Goal: Task Accomplishment & Management: Use online tool/utility

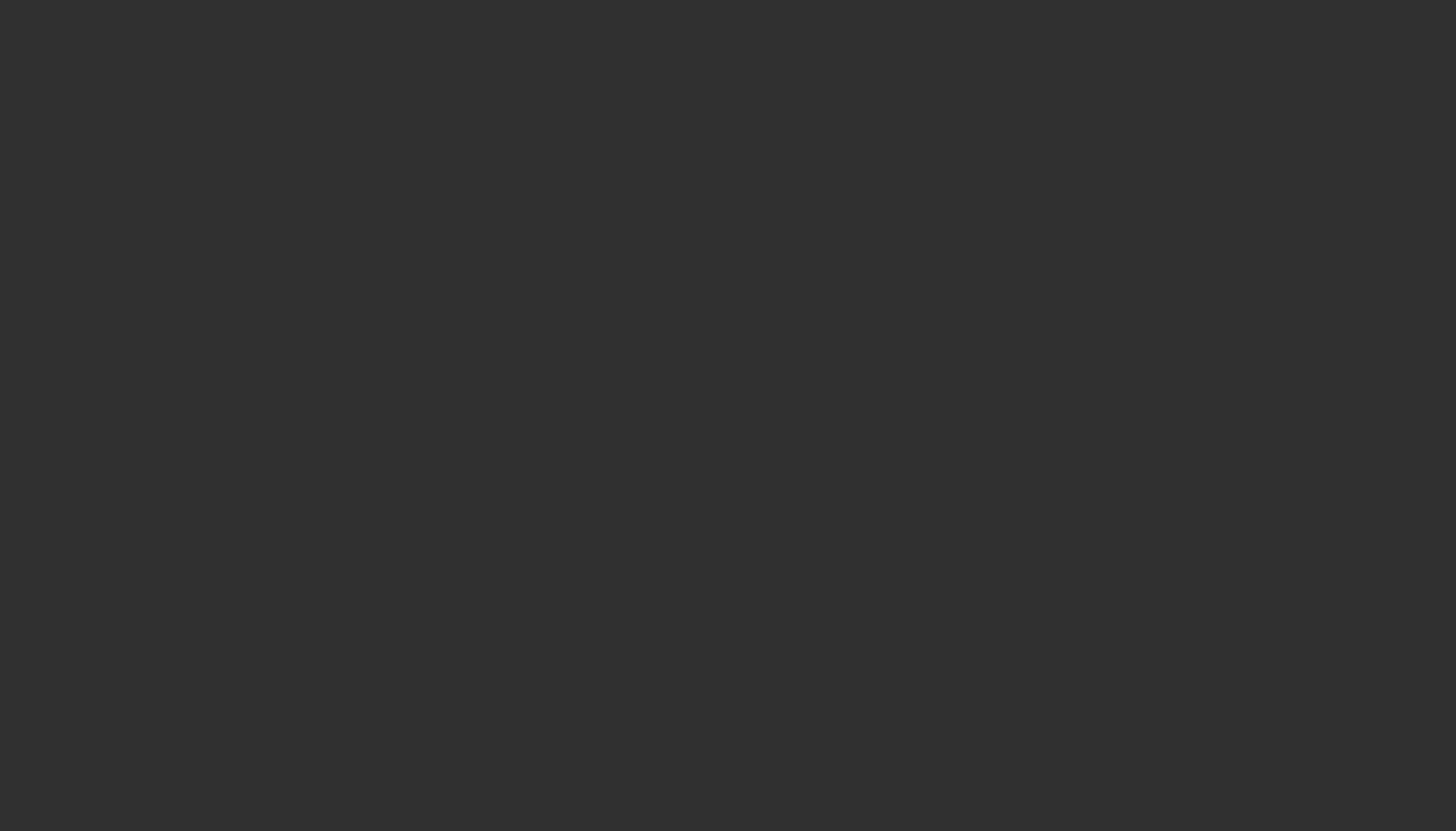
select select "10"
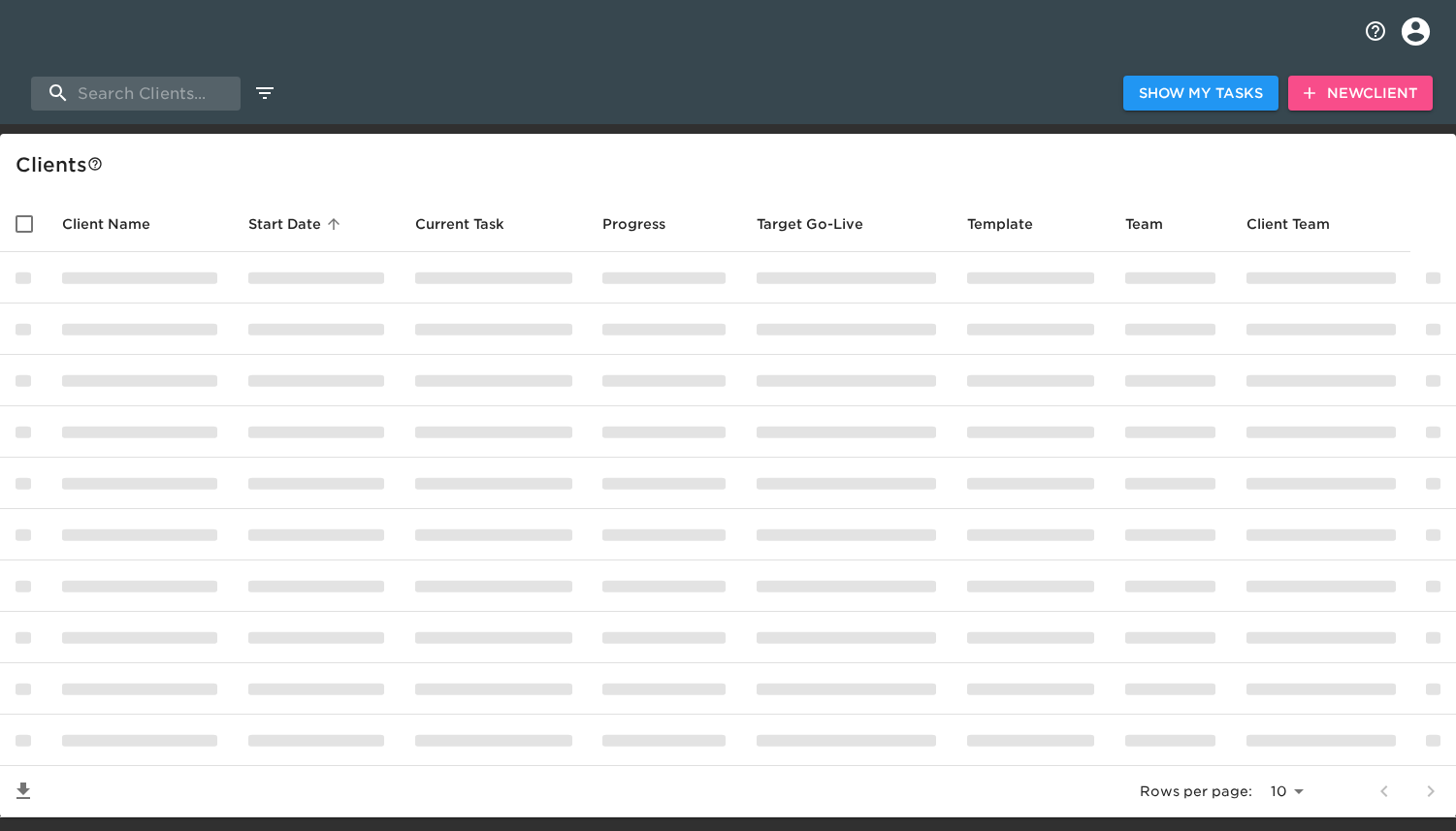
click at [1331, 94] on span "New Client" at bounding box center [1360, 93] width 113 height 24
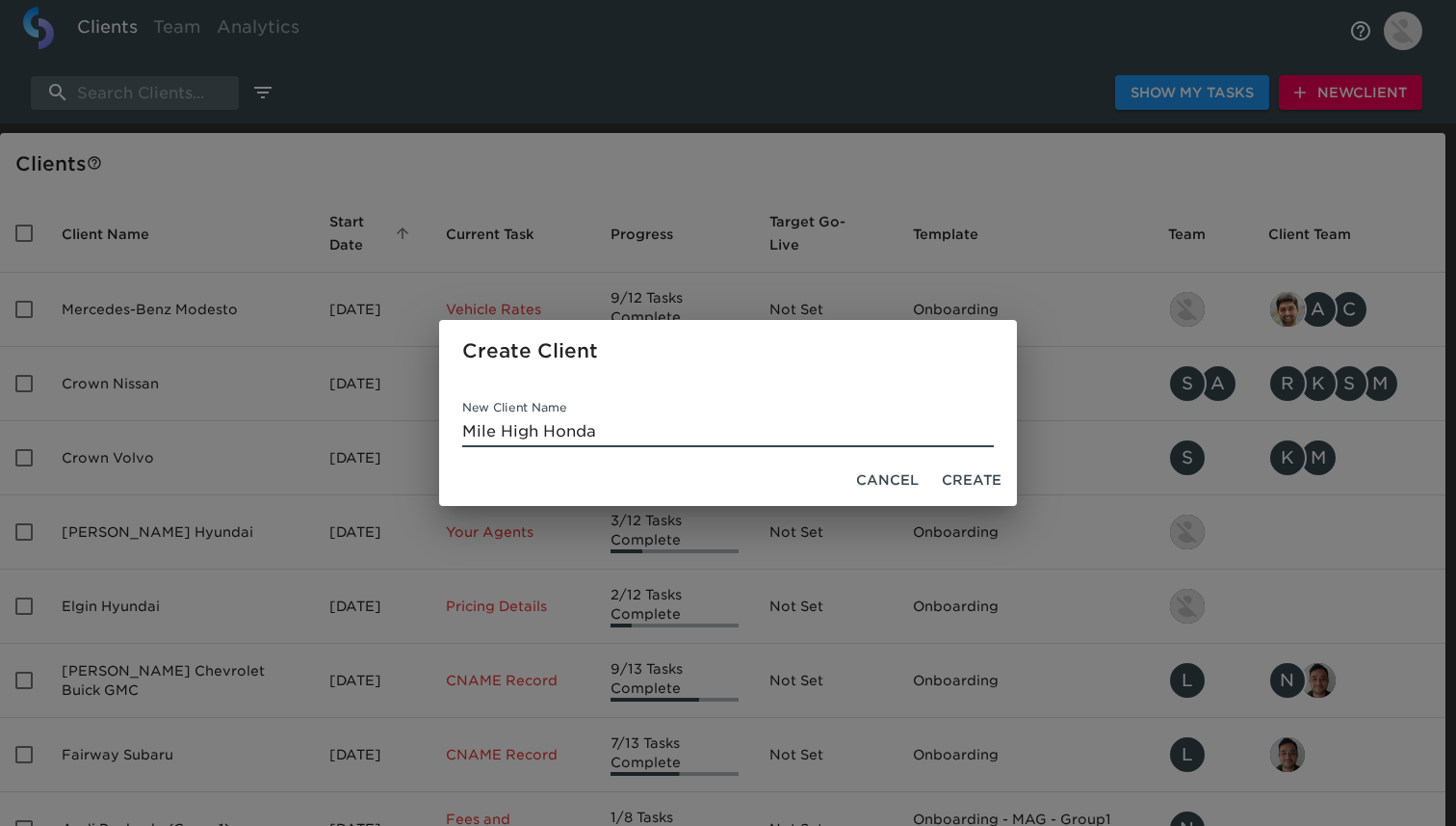
type input "Mile High Honda"
click at [978, 474] on span "Create" at bounding box center [972, 480] width 59 height 24
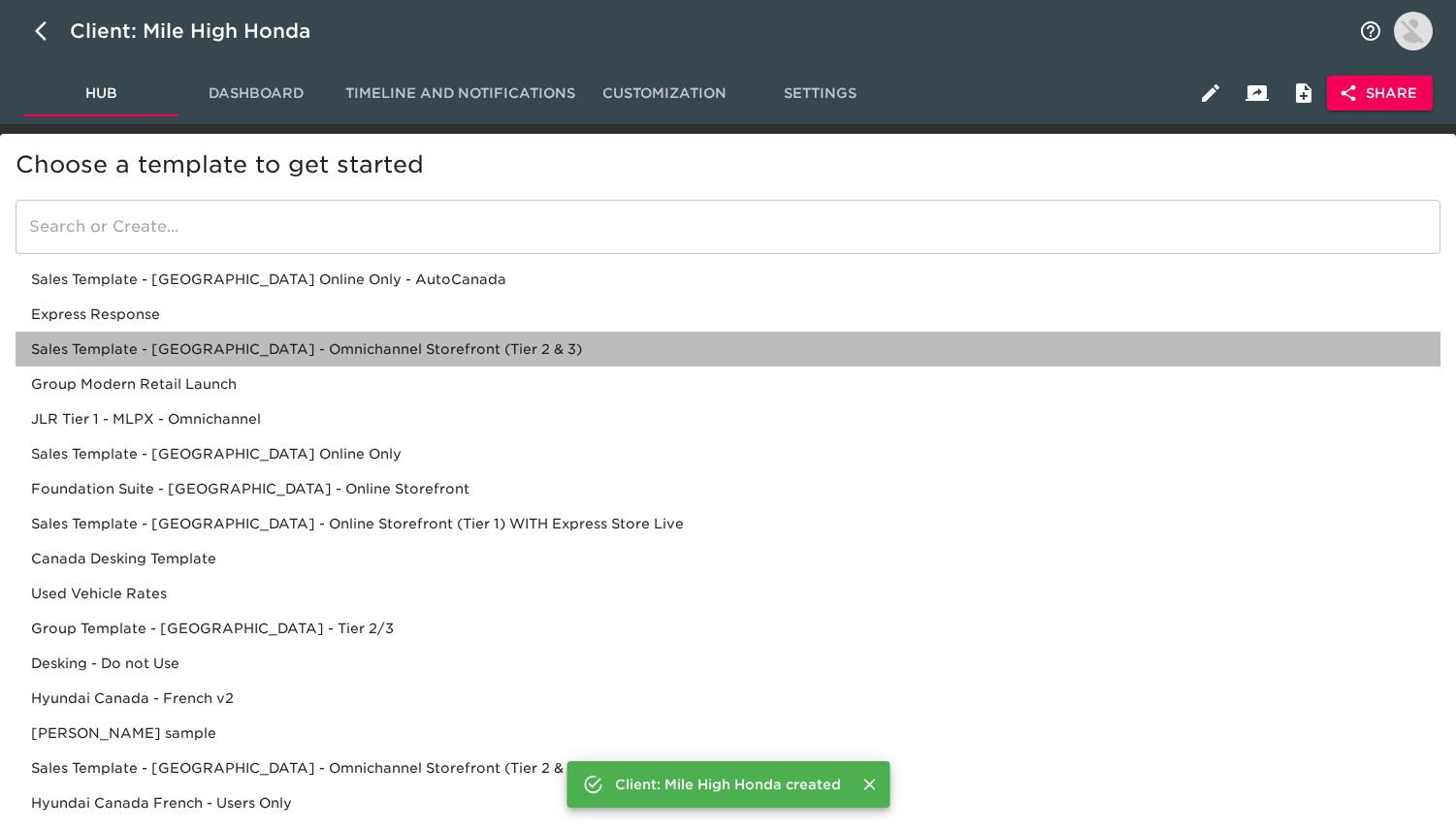
click at [375, 349] on div "Sales Template - [GEOGRAPHIC_DATA] - Omnichannel Storefront (Tier 2 & 3)" at bounding box center [728, 348] width 1424 height 35
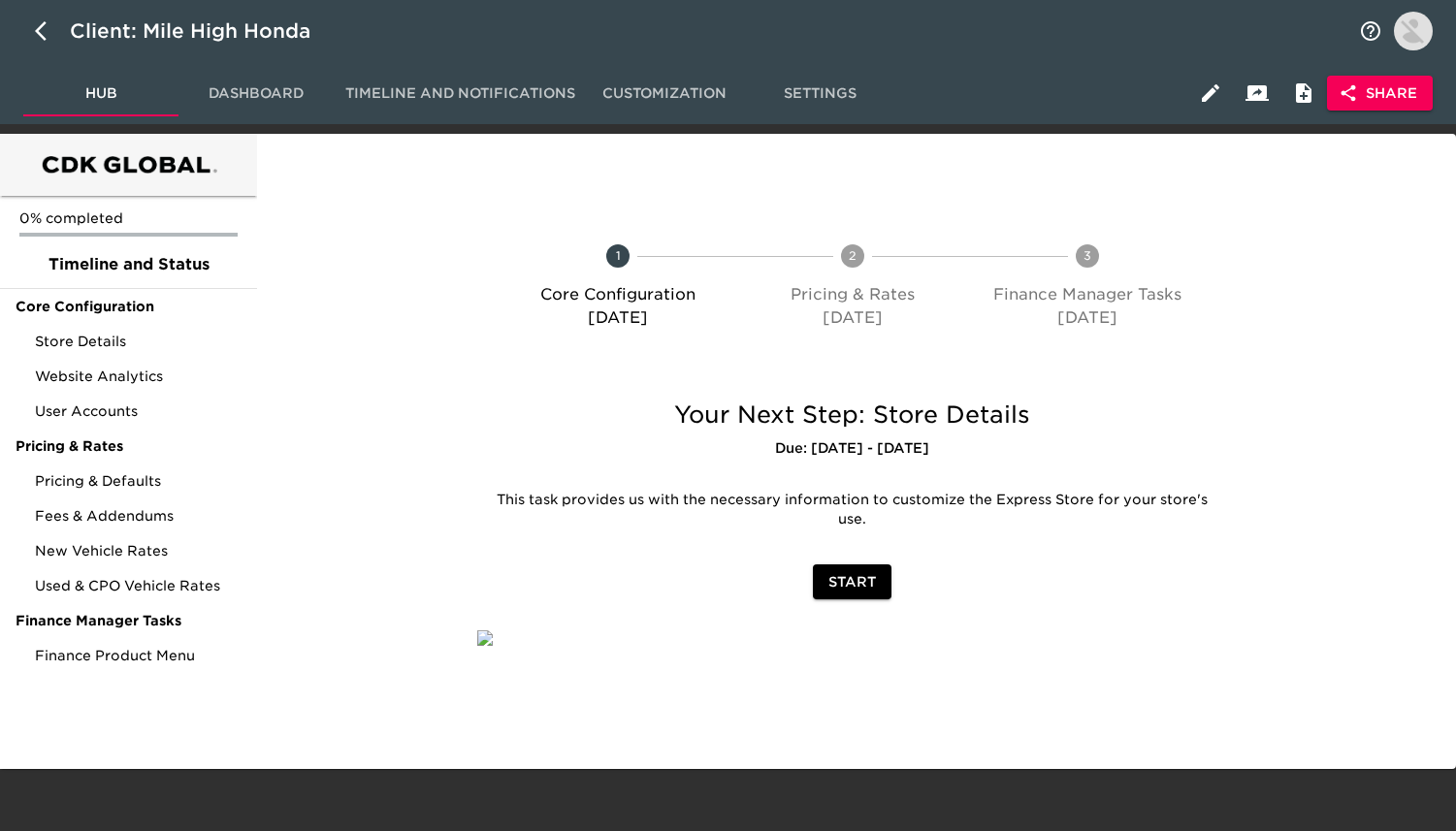
click at [1388, 92] on span "Share" at bounding box center [1378, 93] width 75 height 24
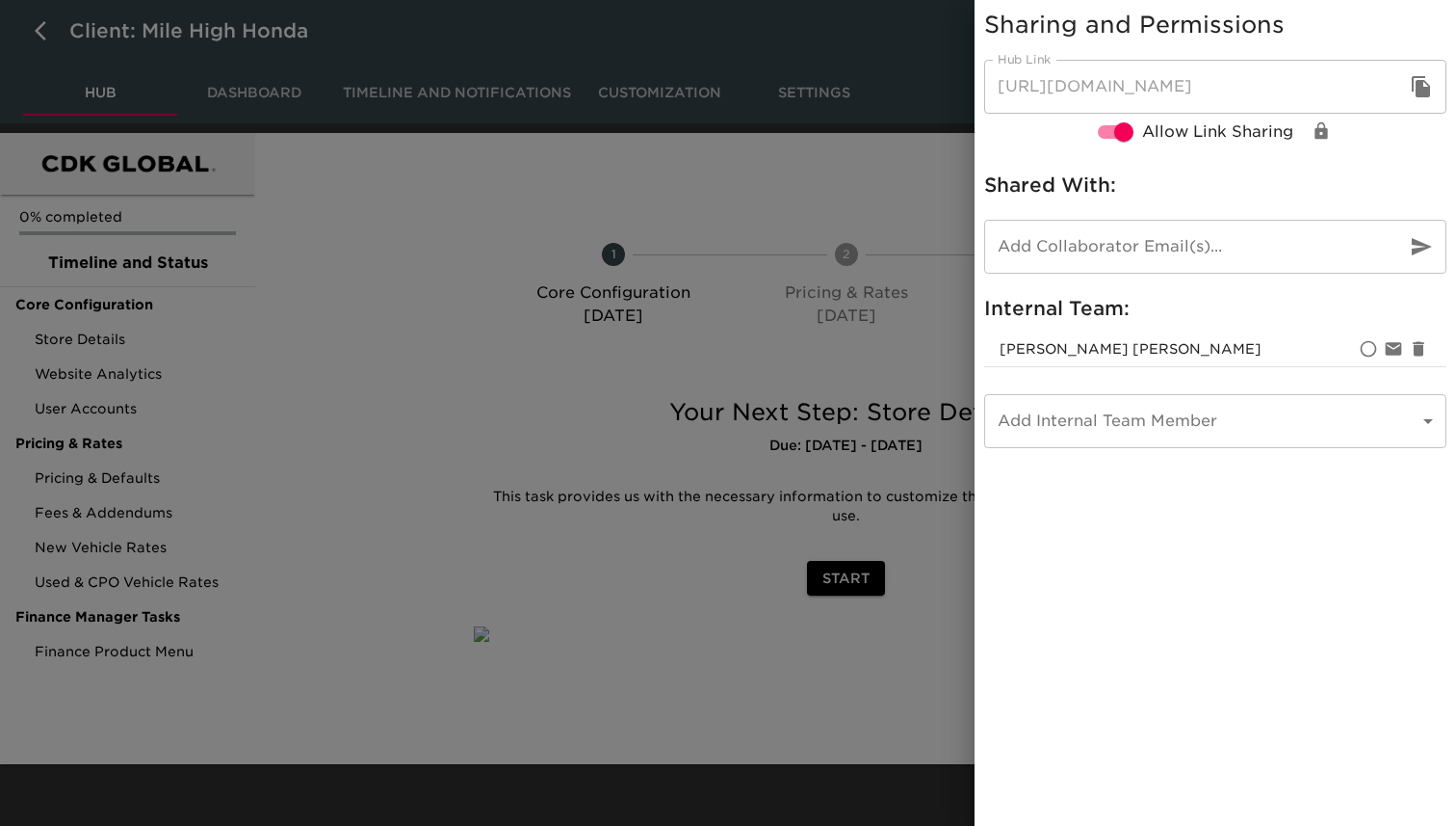
click at [1105, 258] on input "email" at bounding box center [1186, 246] width 406 height 54
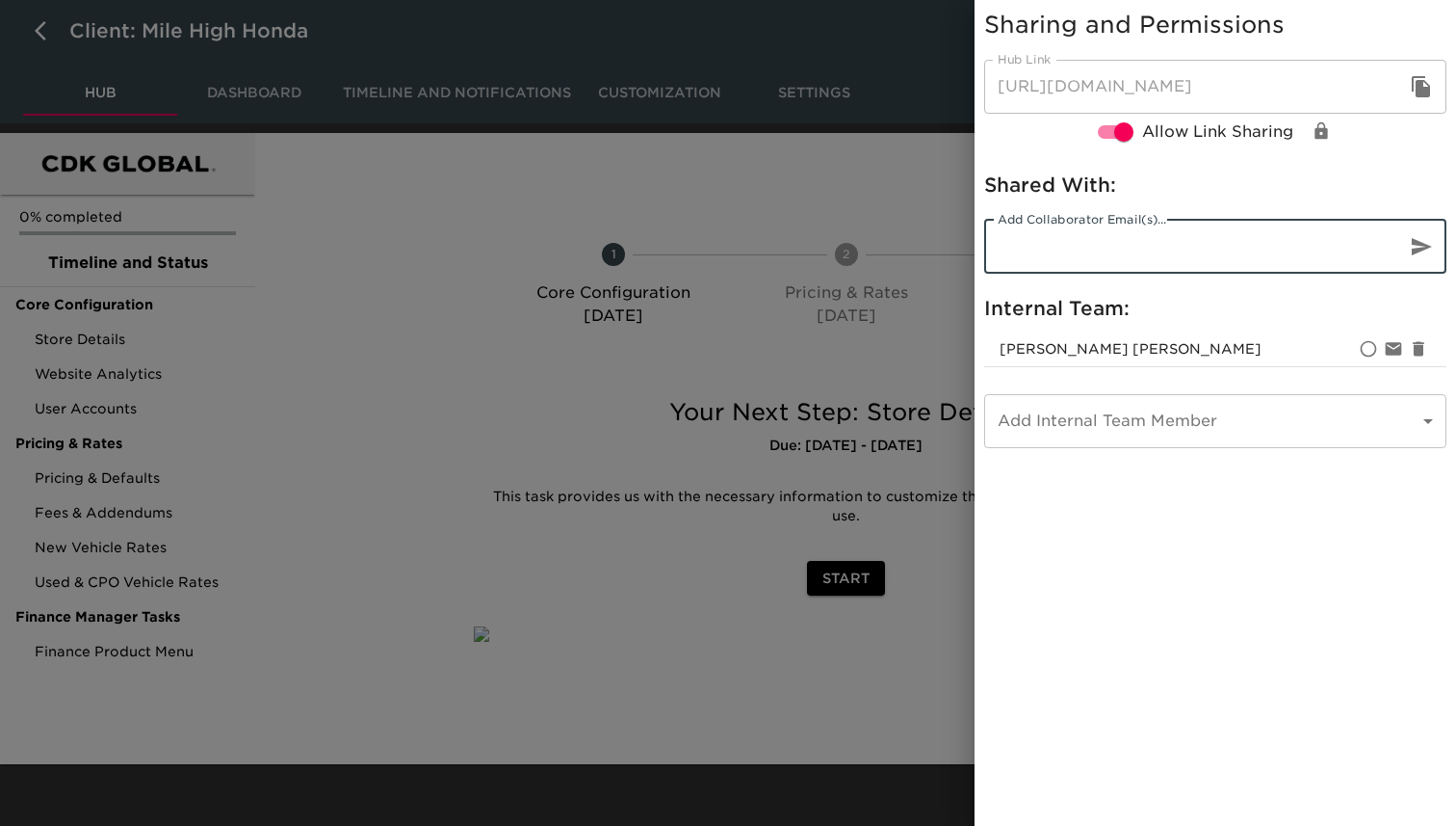
paste input "[PERSON_NAME] <[EMAIL_ADDRESS][DOMAIN_NAME]>"
click at [1129, 248] on input "[PERSON_NAME] <[EMAIL_ADDRESS][DOMAIN_NAME]>" at bounding box center [1186, 246] width 406 height 54
click at [1286, 242] on input "[EMAIL_ADDRESS][DOMAIN_NAME]>" at bounding box center [1186, 246] width 406 height 54
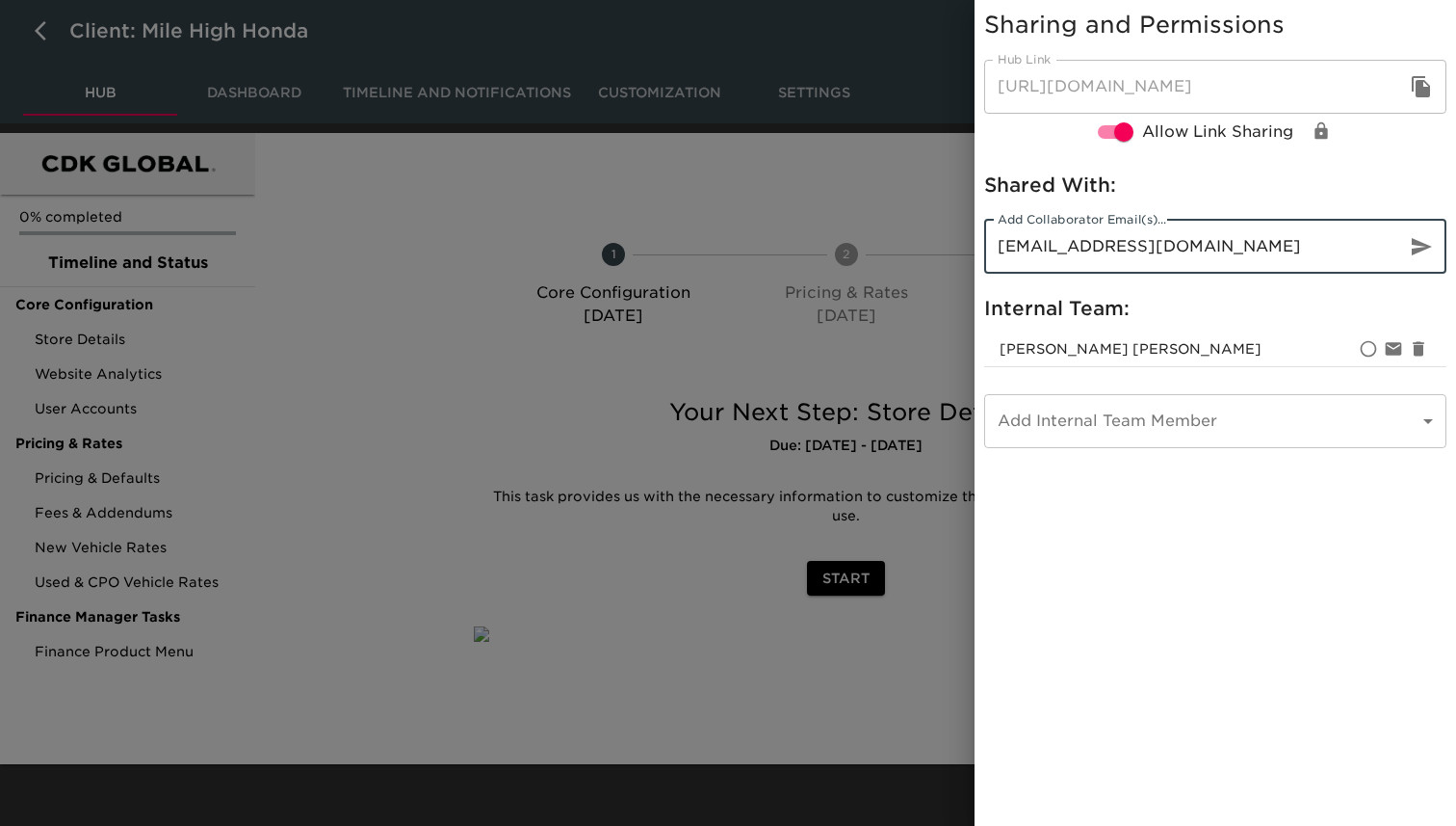
type input "[EMAIL_ADDRESS][DOMAIN_NAME]"
click at [1419, 247] on icon "button" at bounding box center [1420, 246] width 23 height 23
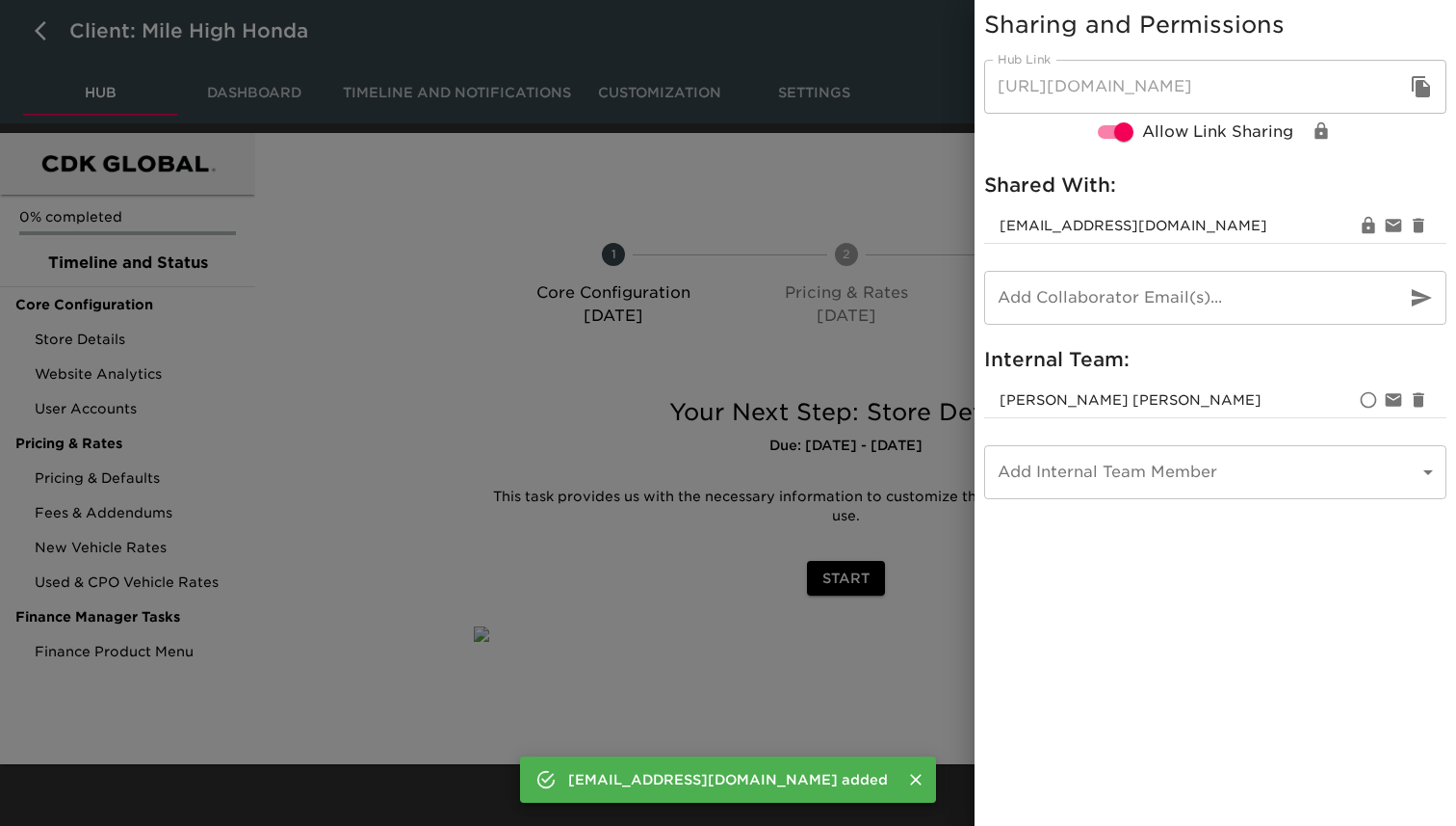
click at [1078, 310] on input "email" at bounding box center [1186, 297] width 406 height 54
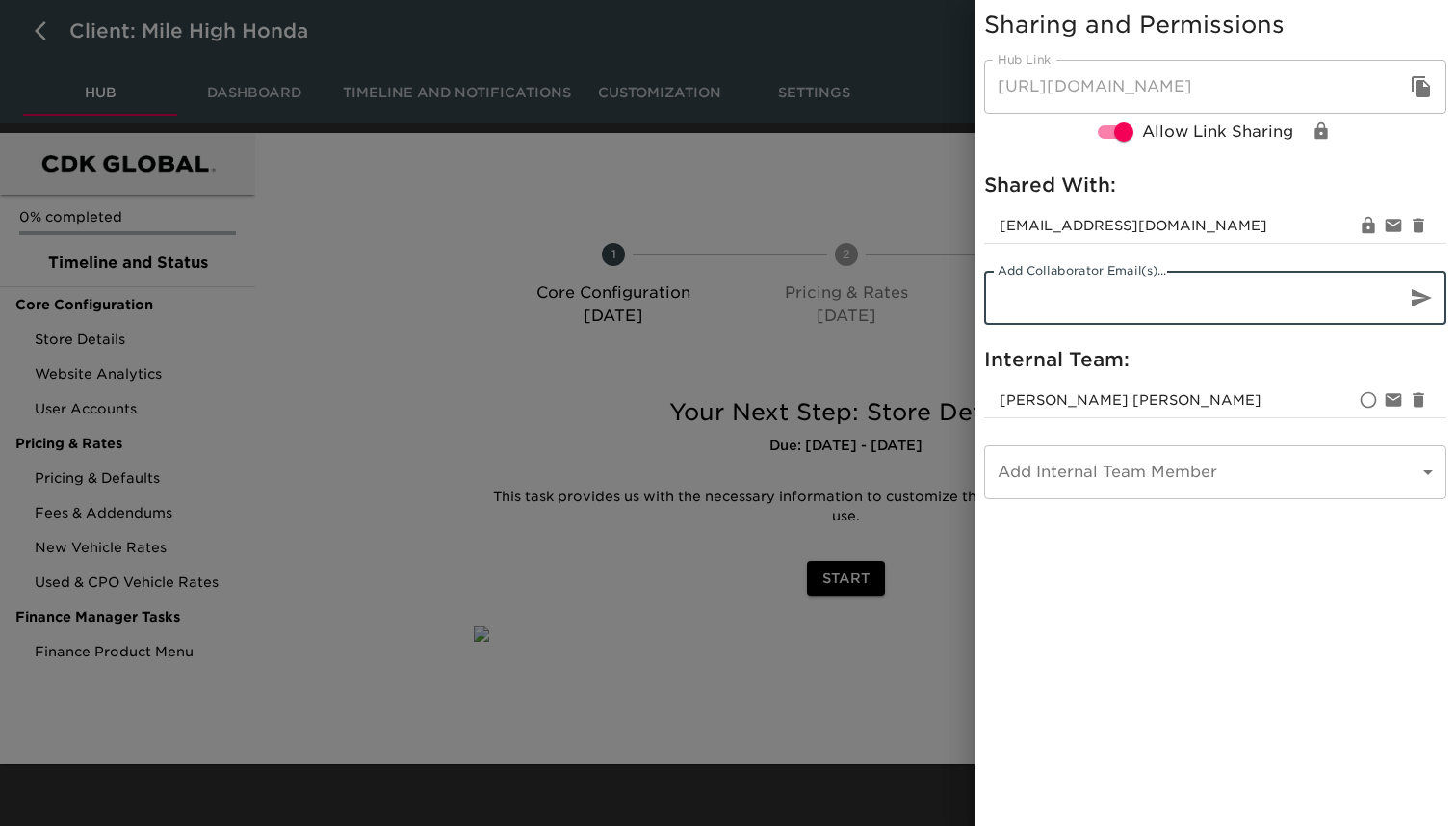
paste input "[EMAIL_ADDRESS][DOMAIN_NAME]"
type input "[EMAIL_ADDRESS][DOMAIN_NAME]"
click at [1421, 297] on icon "button" at bounding box center [1420, 297] width 23 height 23
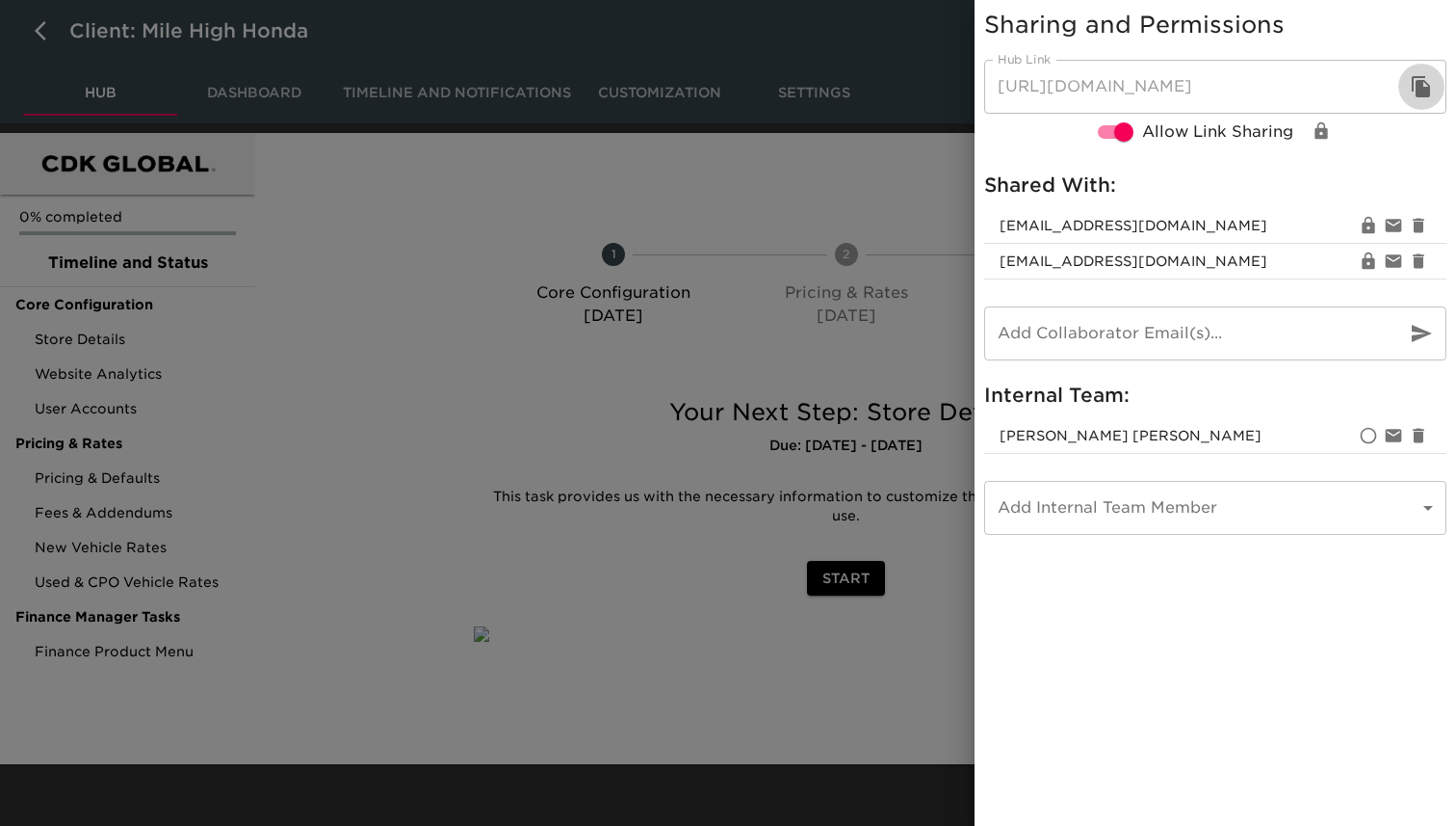
click at [1417, 90] on icon "button" at bounding box center [1420, 86] width 19 height 21
